Goal: Task Accomplishment & Management: Manage account settings

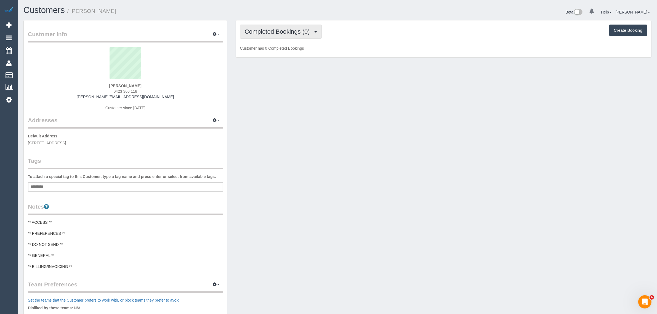
click at [272, 36] on button "Completed Bookings (0)" at bounding box center [281, 32] width 82 height 14
click at [276, 49] on link "Upcoming Bookings (1)" at bounding box center [268, 51] width 57 height 7
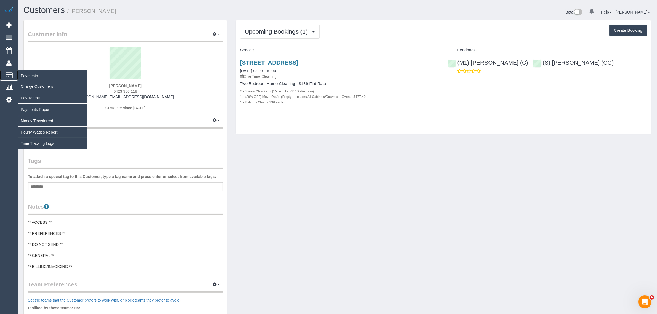
click at [24, 76] on span "Payments" at bounding box center [52, 76] width 69 height 13
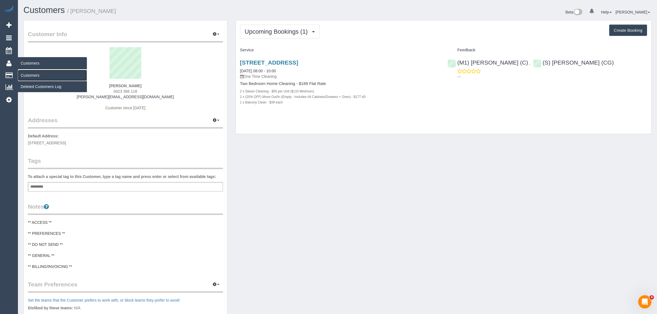
click at [30, 72] on link "Customers" at bounding box center [52, 75] width 69 height 11
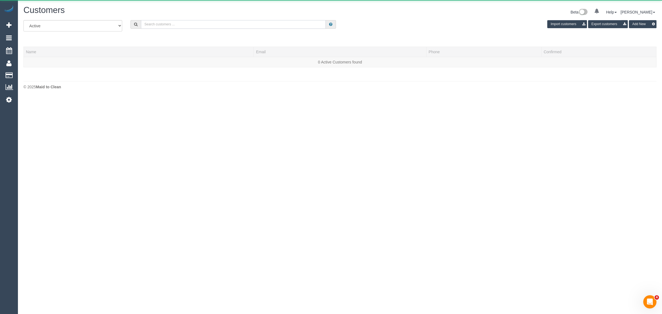
click at [256, 24] on input "text" at bounding box center [233, 24] width 185 height 9
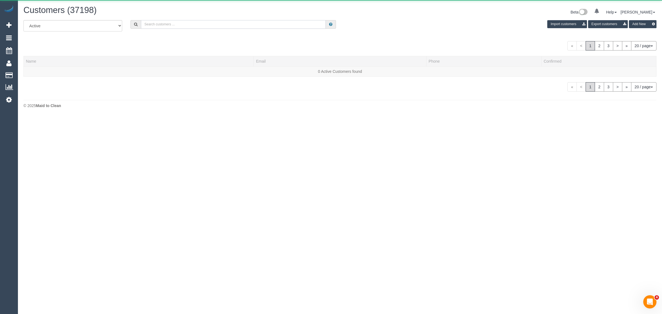
paste input "[PERSON_NAME]"
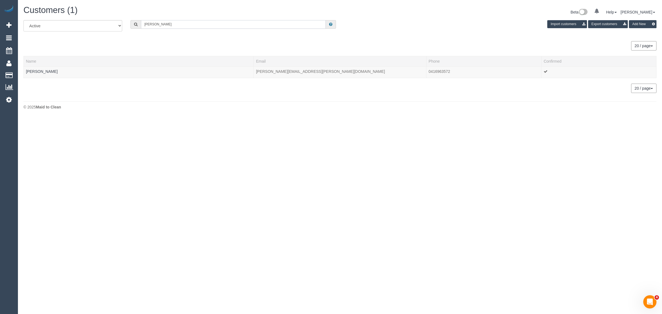
type input "[PERSON_NAME]"
click at [50, 70] on link "Frances Jackson" at bounding box center [42, 71] width 32 height 4
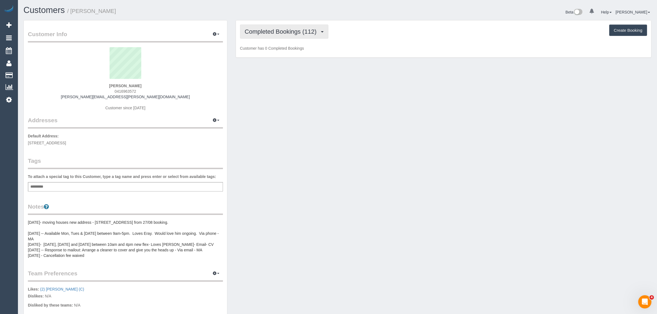
click at [300, 28] on span "Completed Bookings (112)" at bounding box center [282, 31] width 74 height 7
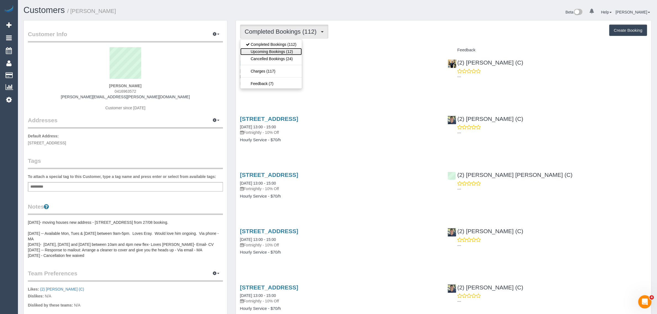
click at [296, 50] on link "Upcoming Bookings (12)" at bounding box center [271, 51] width 62 height 7
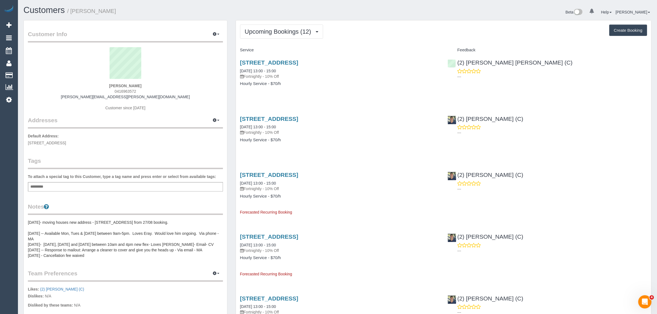
drag, startPoint x: 291, startPoint y: 72, endPoint x: 236, endPoint y: 72, distance: 54.6
click at [236, 72] on div "463 Canning Street, Carlton North, VIC 3054 26/08/2025 13:00 - 15:00 Fortnightl…" at bounding box center [340, 76] width 208 height 42
copy link "26/08/2025 13:00 - 15:00"
drag, startPoint x: 519, startPoint y: 61, endPoint x: 457, endPoint y: 65, distance: 61.9
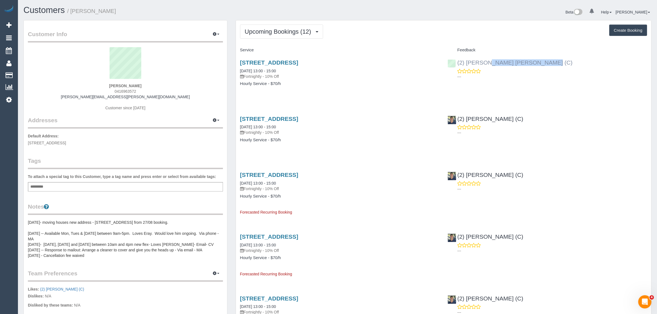
click at [457, 65] on div "(2) Joel Wei Ong (C) ---" at bounding box center [547, 68] width 208 height 27
copy link "(2) Joel Wei Ong (C)"
click at [66, 142] on span "463 canning street, carlton north, VIC 3054" at bounding box center [47, 143] width 38 height 4
copy span "carlton north"
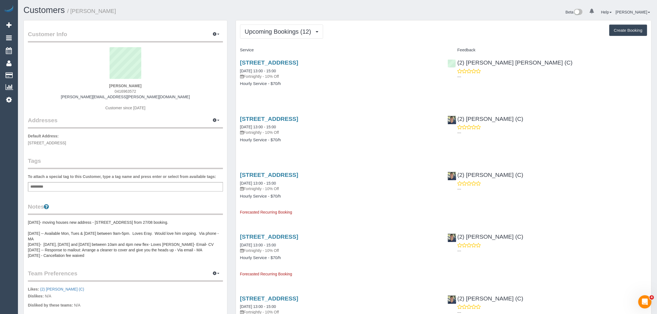
click at [27, 73] on link "Customers" at bounding box center [52, 75] width 69 height 11
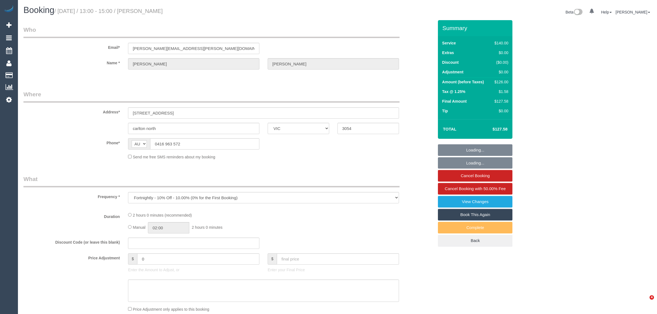
select select "VIC"
select select "string:stripe-pm_1K4FyG2GScqysDRV1ZjR3amK"
select select "number:27"
select select "number:14"
select select "number:19"
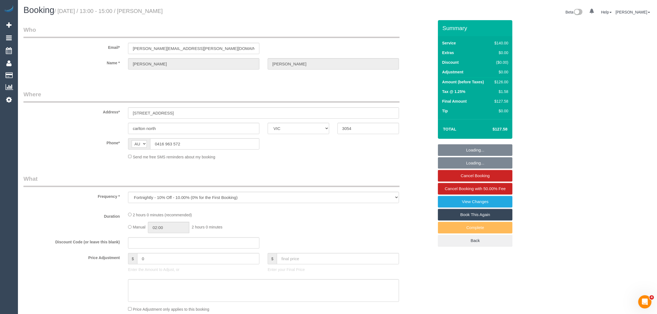
select select "number:23"
select select "number:34"
select select "number:11"
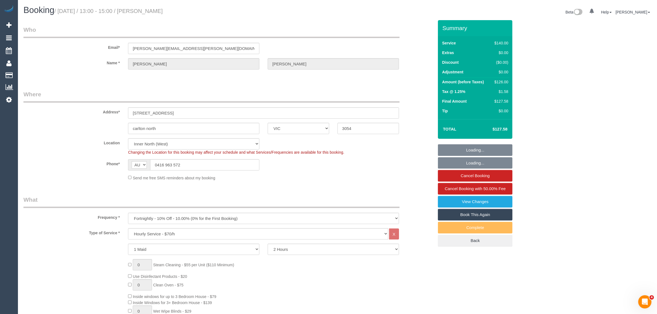
select select "object:1740"
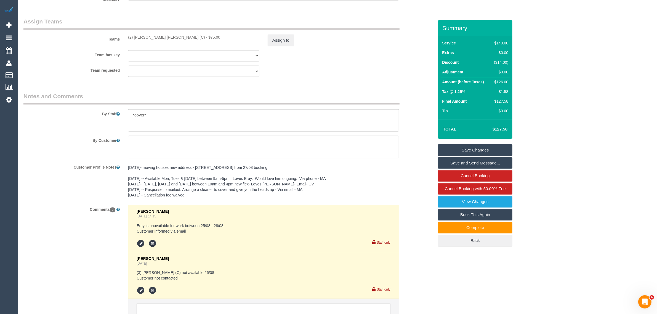
scroll to position [878, 0]
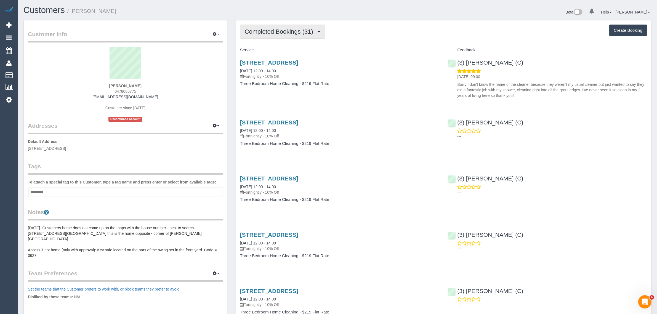
click at [298, 31] on span "Completed Bookings (31)" at bounding box center [280, 31] width 71 height 7
click at [286, 50] on link "Upcoming Bookings (11)" at bounding box center [270, 51] width 60 height 7
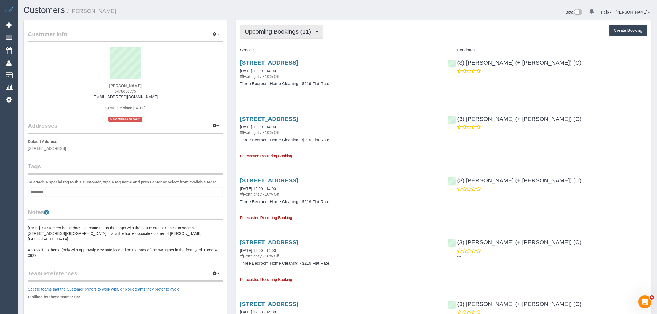
click at [291, 29] on span "Upcoming Bookings (11)" at bounding box center [279, 31] width 69 height 7
click at [268, 46] on link "Completed Bookings (31)" at bounding box center [270, 44] width 60 height 7
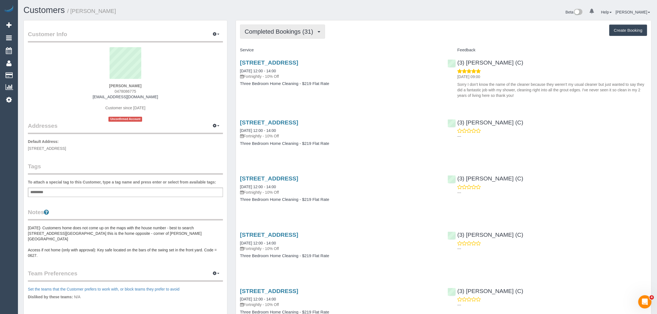
click at [270, 33] on span "Completed Bookings (31)" at bounding box center [280, 31] width 71 height 7
click at [271, 50] on link "Upcoming Bookings (11)" at bounding box center [270, 51] width 60 height 7
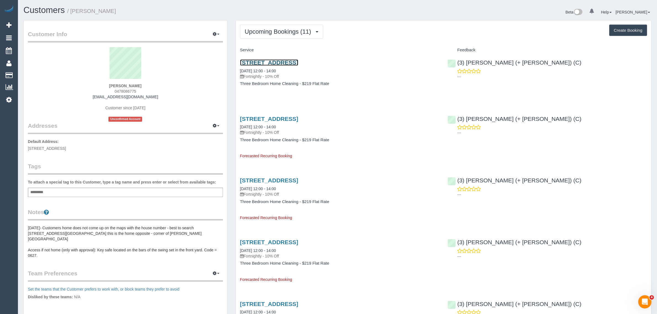
click at [271, 63] on link "18 Daleglen St, Reservoir, VIC 3073" at bounding box center [269, 62] width 58 height 6
click at [132, 90] on span "0478086775" at bounding box center [125, 91] width 22 height 4
copy span "0478086775"
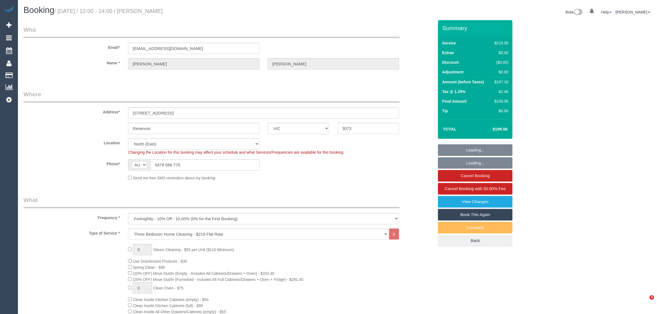
select select "VIC"
select select "string:stripe-pm_1PYGAB2GScqysDRV6f1FMYru"
select select "number:28"
select select "number:14"
select select "number:19"
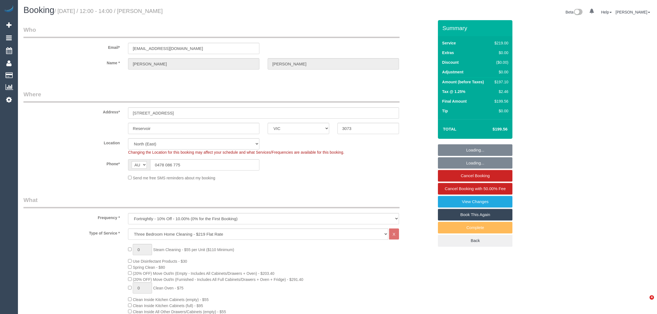
select select "number:22"
select select "number:34"
select select "number:26"
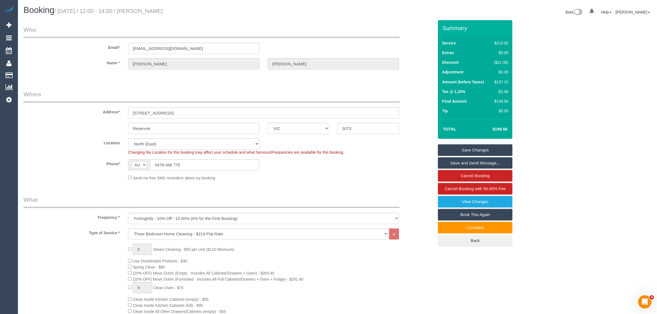
click at [412, 44] on div "Email* juliamkeating@gmail.com" at bounding box center [228, 40] width 418 height 28
click at [217, 161] on input "0478 086 775" at bounding box center [204, 164] width 109 height 11
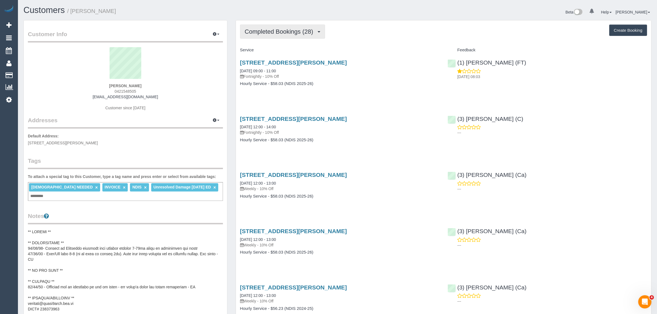
click at [297, 28] on span "Completed Bookings (28)" at bounding box center [280, 31] width 71 height 7
click at [291, 50] on link "Upcoming Bookings (12)" at bounding box center [270, 51] width 60 height 7
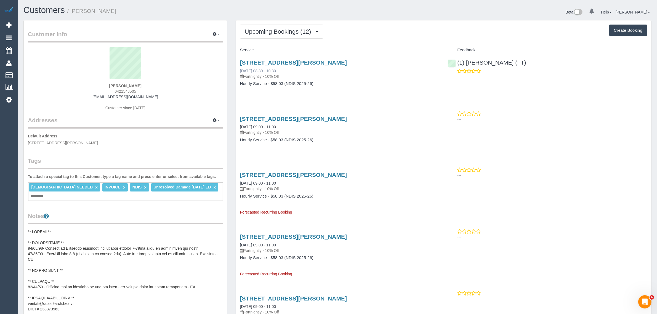
drag, startPoint x: 274, startPoint y: 71, endPoint x: 240, endPoint y: 71, distance: 33.7
click at [240, 71] on div "[STREET_ADDRESS][PERSON_NAME] [DATE] 08:30 - 10:30 Fortnightly - 10% Off" at bounding box center [339, 69] width 199 height 20
copy link "[DATE] 08:30 - 10:30"
click at [272, 127] on link "[DATE] 09:00 - 11:00" at bounding box center [258, 127] width 36 height 4
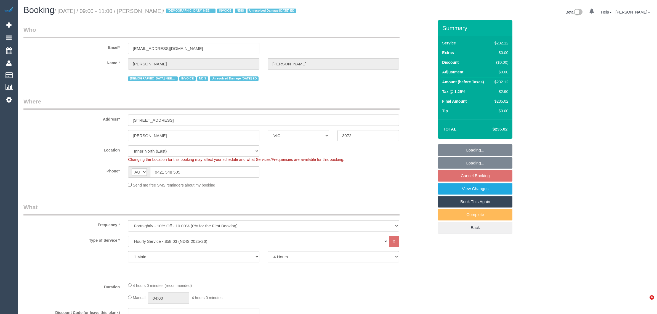
select select "VIC"
select select "240"
select select "string:check"
select select "number:27"
select select "number:14"
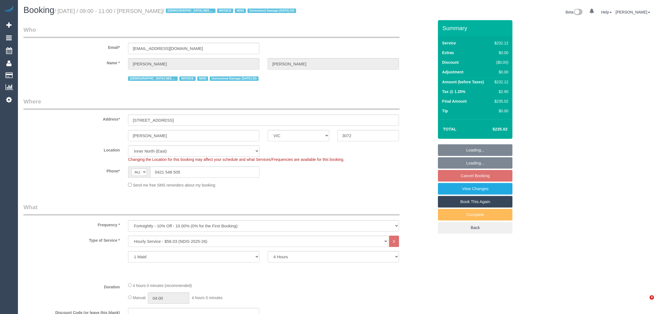
select select "number:19"
select select "number:36"
select select "number:35"
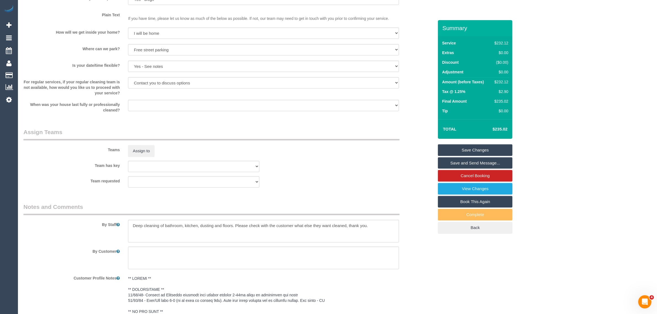
scroll to position [782, 0]
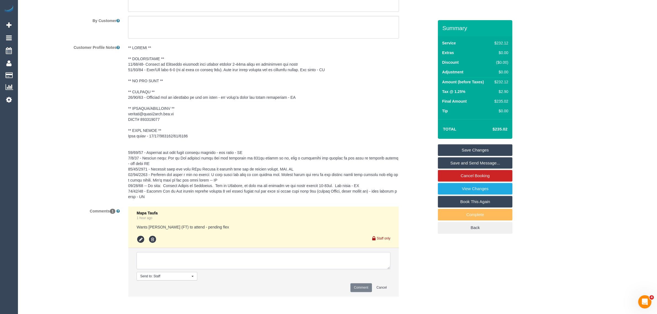
click at [166, 255] on textarea at bounding box center [264, 260] width 254 height 17
paste textarea "26/08/2025 08:30 - 10:30"
type textarea "26/08/2025 08:30 - 10:30"
paste textarea "uesday Weds or Thursday beginning after 830am and finishing by 3pm (due to scho…"
drag, startPoint x: 185, startPoint y: 254, endPoint x: 187, endPoint y: 257, distance: 3.8
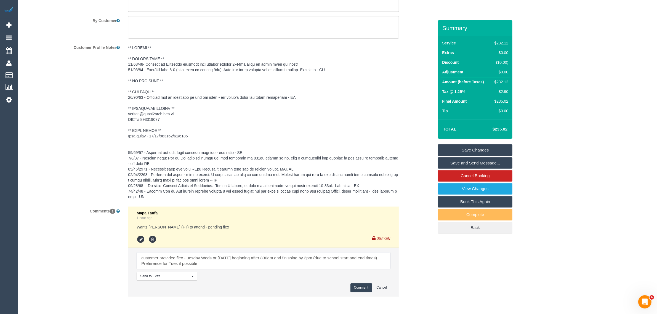
click at [185, 254] on textarea at bounding box center [264, 260] width 254 height 17
type textarea "customer provided flex via txt - Tuesday, Weds or Thursday beginning after 830a…"
click at [357, 286] on button "Comment" at bounding box center [361, 287] width 22 height 9
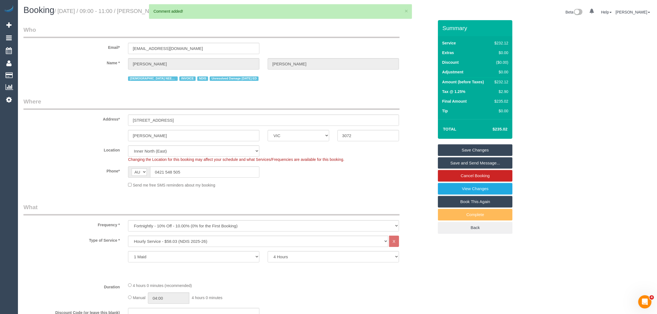
scroll to position [0, 0]
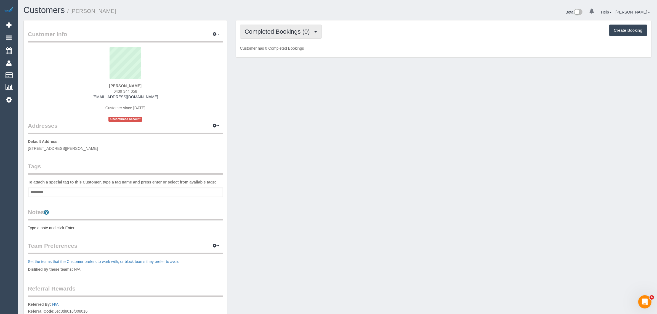
click at [269, 30] on span "Completed Bookings (0)" at bounding box center [279, 31] width 68 height 7
click at [261, 51] on link "Upcoming Bookings (1)" at bounding box center [268, 51] width 57 height 7
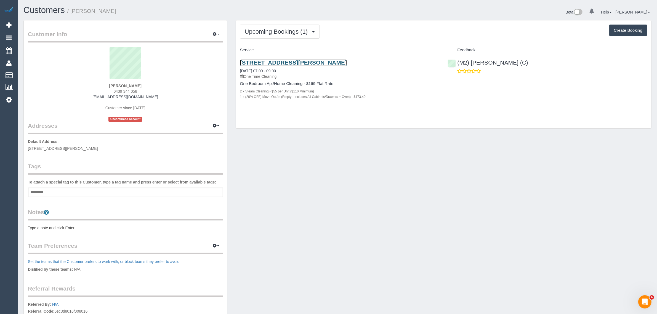
click at [268, 62] on link "436 Burke Road, 105, Camberwell, VIC 3124" at bounding box center [293, 62] width 107 height 6
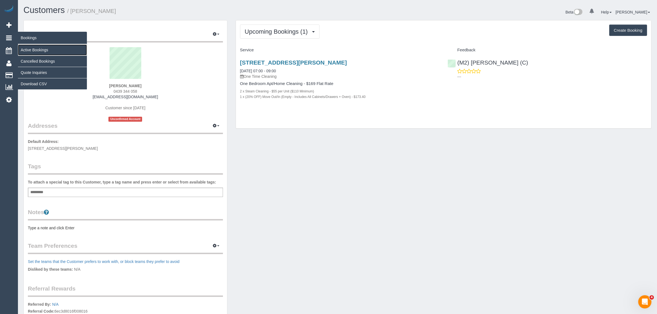
click at [27, 49] on link "Active Bookings" at bounding box center [52, 49] width 69 height 11
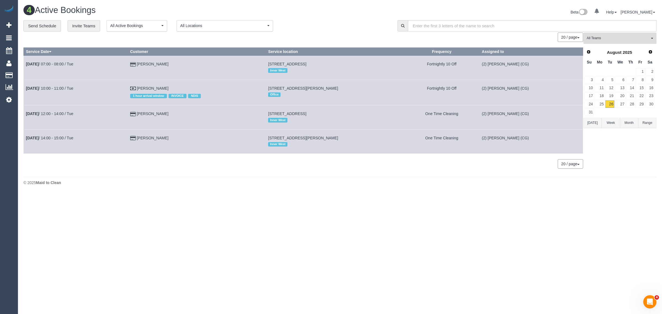
click at [616, 39] on span "All Teams" at bounding box center [618, 38] width 63 height 5
click at [613, 49] on link "Remove Team Filters" at bounding box center [620, 46] width 73 height 7
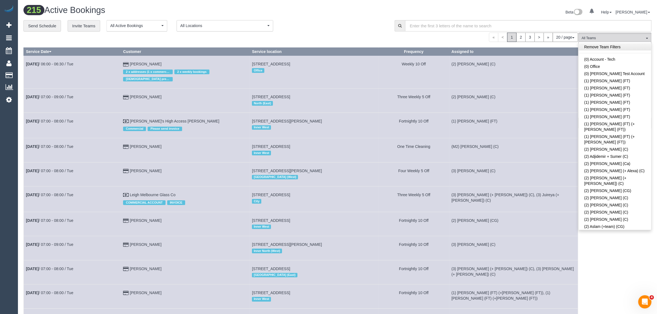
click at [621, 47] on link "Remove Team Filters" at bounding box center [614, 46] width 73 height 7
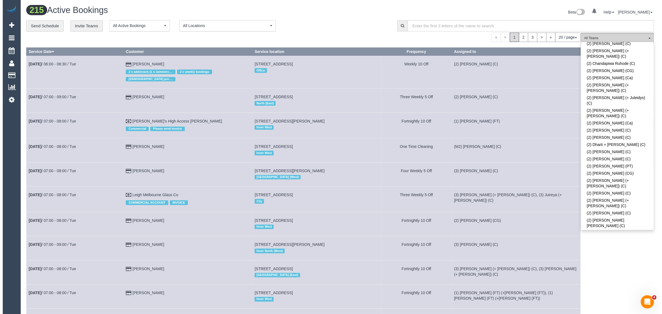
scroll to position [803, 0]
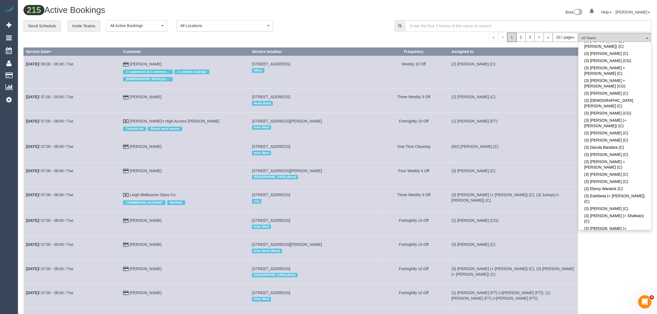
click at [623, 314] on link "(3) Hasindu Chamath (C)" at bounding box center [614, 320] width 73 height 7
click at [332, 20] on div "**********" at bounding box center [204, 26] width 363 height 12
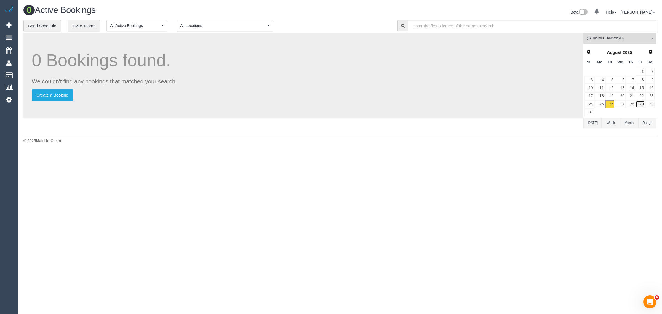
click at [639, 104] on link "29" at bounding box center [640, 103] width 9 height 7
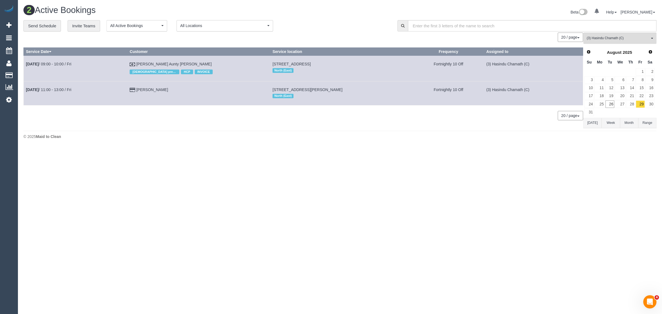
click at [344, 125] on div "0 Bookings found. We couldn't find any bookings that matched your search. Creat…" at bounding box center [303, 80] width 560 height 95
click at [194, 122] on div "0 Bookings found. We couldn't find any bookings that matched your search. Creat…" at bounding box center [303, 80] width 560 height 95
click at [265, 151] on body "0 Beta Your Notifications You have 0 alerts Add Booking Bookings Active Booking…" at bounding box center [331, 157] width 662 height 314
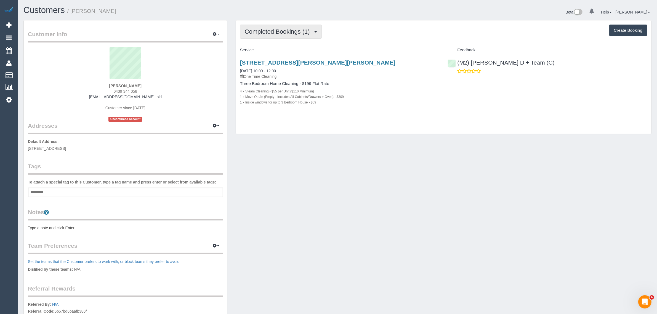
click at [308, 32] on span "Completed Bookings (1)" at bounding box center [279, 31] width 68 height 7
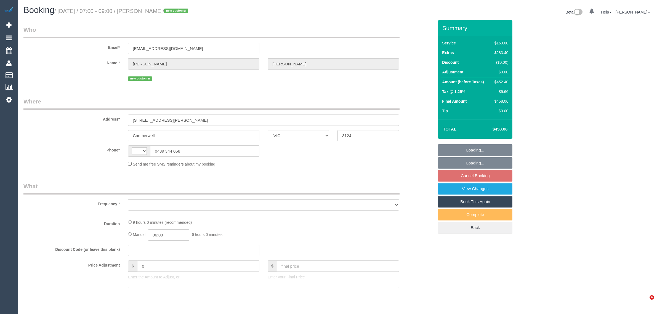
select select "VIC"
select select "string:AU"
select select "object:749"
select select "string:stripe-pm_1Rwy1B2GScqysDRVoNS0Z8fI"
select select "number:28"
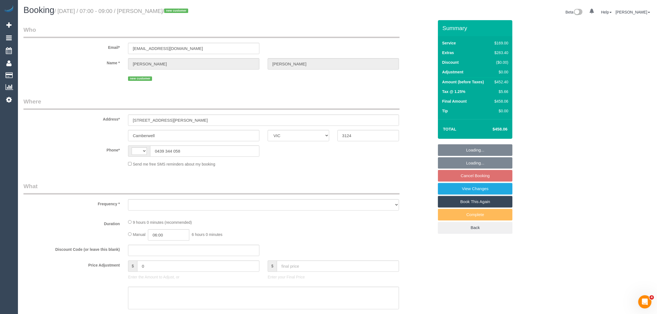
select select "number:14"
select select "number:18"
select select "number:36"
select select "number:26"
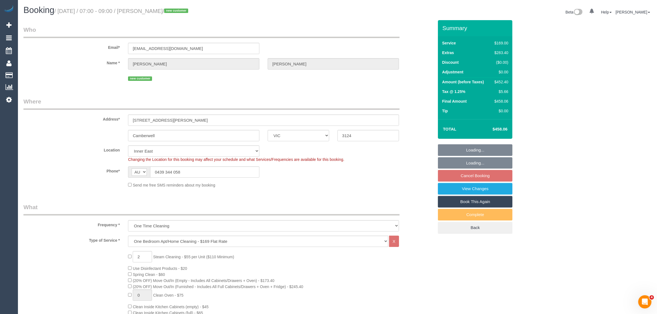
select select "object:1464"
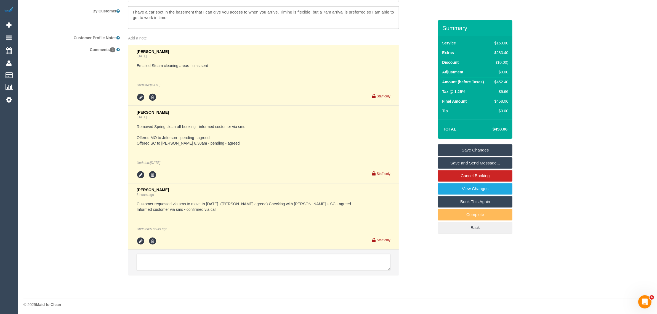
scroll to position [970, 0]
drag, startPoint x: 133, startPoint y: 203, endPoint x: 225, endPoint y: 203, distance: 91.8
click at [225, 203] on li "[PERSON_NAME] 5 hours ago Customer requested via sms to move to [DATE]. ([PERSO…" at bounding box center [263, 216] width 270 height 66
copy pre "Customer requested via sms to move to [DATE]. ("
click at [120, 220] on div "Comments 3 [PERSON_NAME] [DATE] Emailed Steam cleaning areas - sms sent - Updat…" at bounding box center [228, 162] width 418 height 236
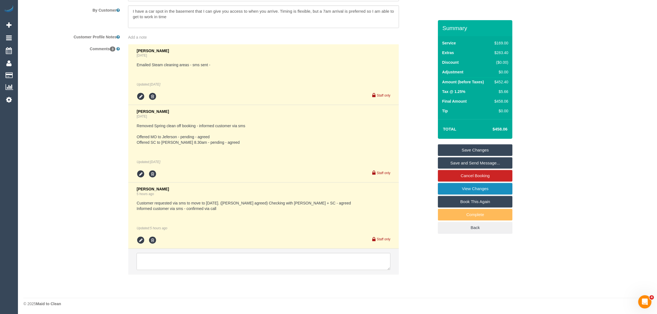
click at [477, 188] on link "View Changes" at bounding box center [475, 189] width 74 height 12
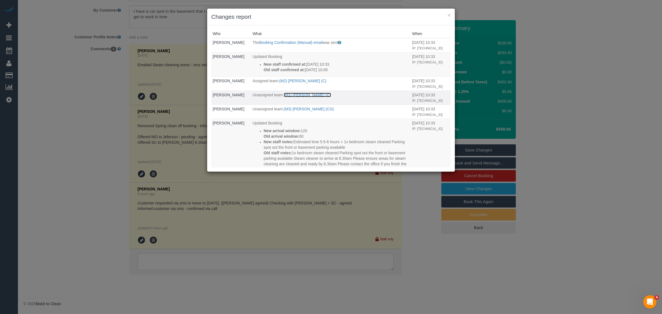
click at [311, 95] on link "(M1) [PERSON_NAME] (C)" at bounding box center [307, 95] width 47 height 4
click at [450, 15] on button "×" at bounding box center [448, 15] width 3 height 6
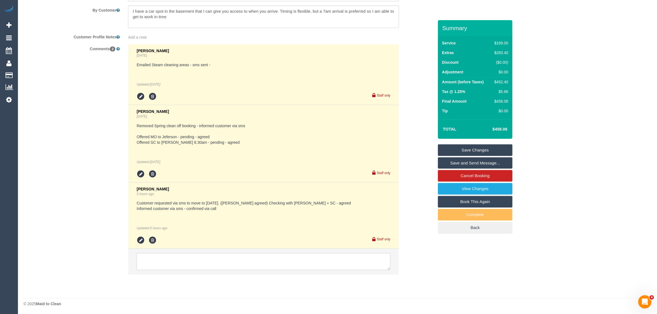
click at [417, 103] on div "Comments 3 [PERSON_NAME] [DATE] Emailed Steam cleaning areas - sms sent - Updat…" at bounding box center [228, 162] width 418 height 236
